Goal: Transaction & Acquisition: Purchase product/service

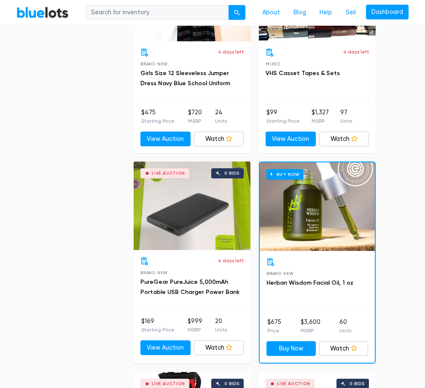
scroll to position [727, 0]
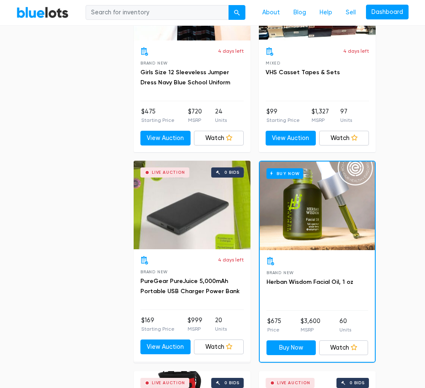
click at [150, 271] on span "Brand New" at bounding box center [153, 271] width 27 height 5
click at [175, 289] on link "PureGear PureJuice 5,000mAh Portable USB Charger Power Bank" at bounding box center [189, 285] width 99 height 17
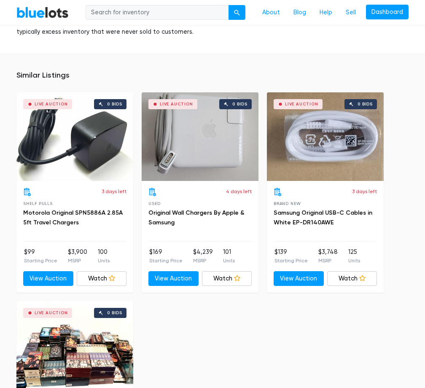
scroll to position [661, 0]
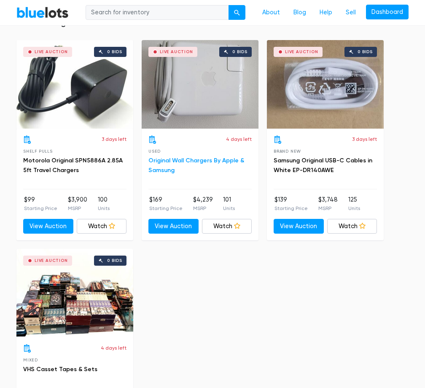
click at [219, 157] on link "Original Wall Chargers By Apple & Samsung" at bounding box center [196, 165] width 96 height 17
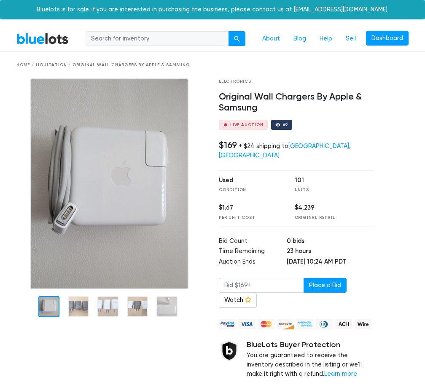
scroll to position [73, 0]
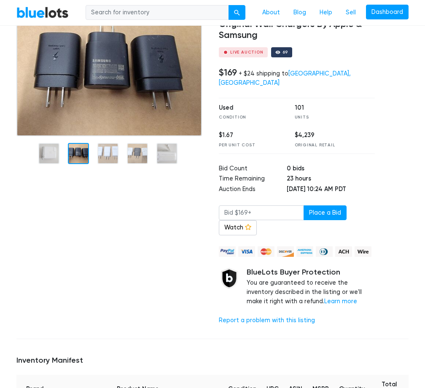
click at [82, 241] on div at bounding box center [111, 169] width 202 height 326
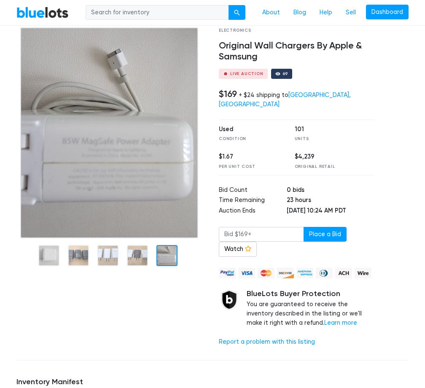
scroll to position [0, 0]
